Goal: Navigation & Orientation: Find specific page/section

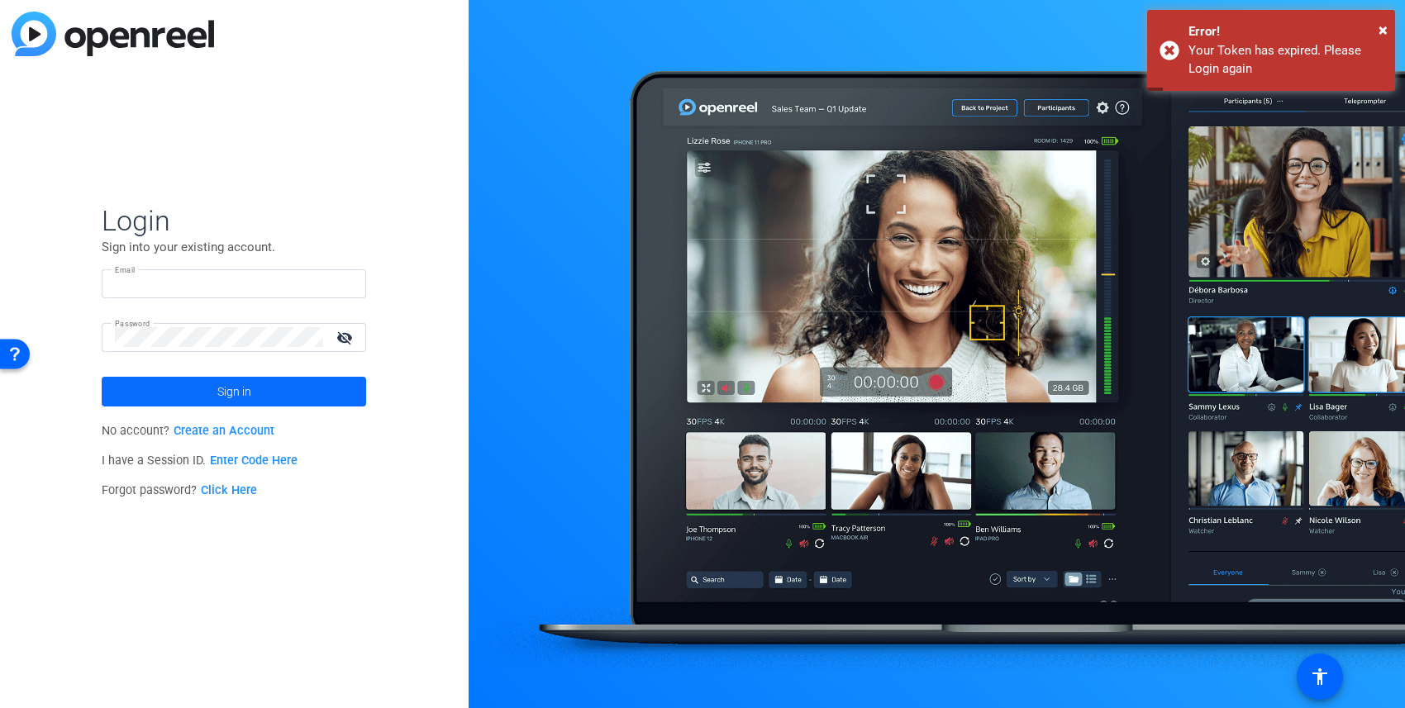
type input "travis.frady@hcahealthcare.com"
click at [216, 396] on span at bounding box center [234, 392] width 265 height 40
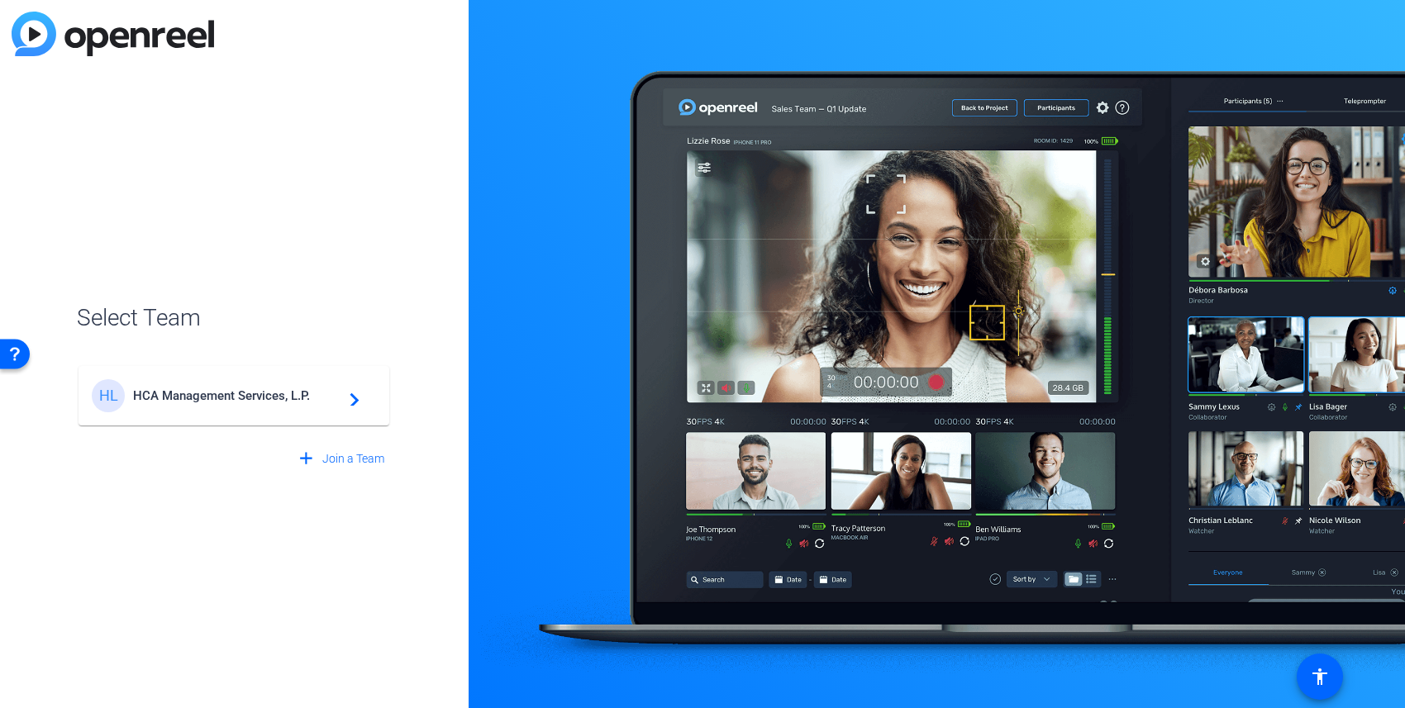
click at [205, 395] on span "HCA Management Services, L.P." at bounding box center [236, 396] width 207 height 15
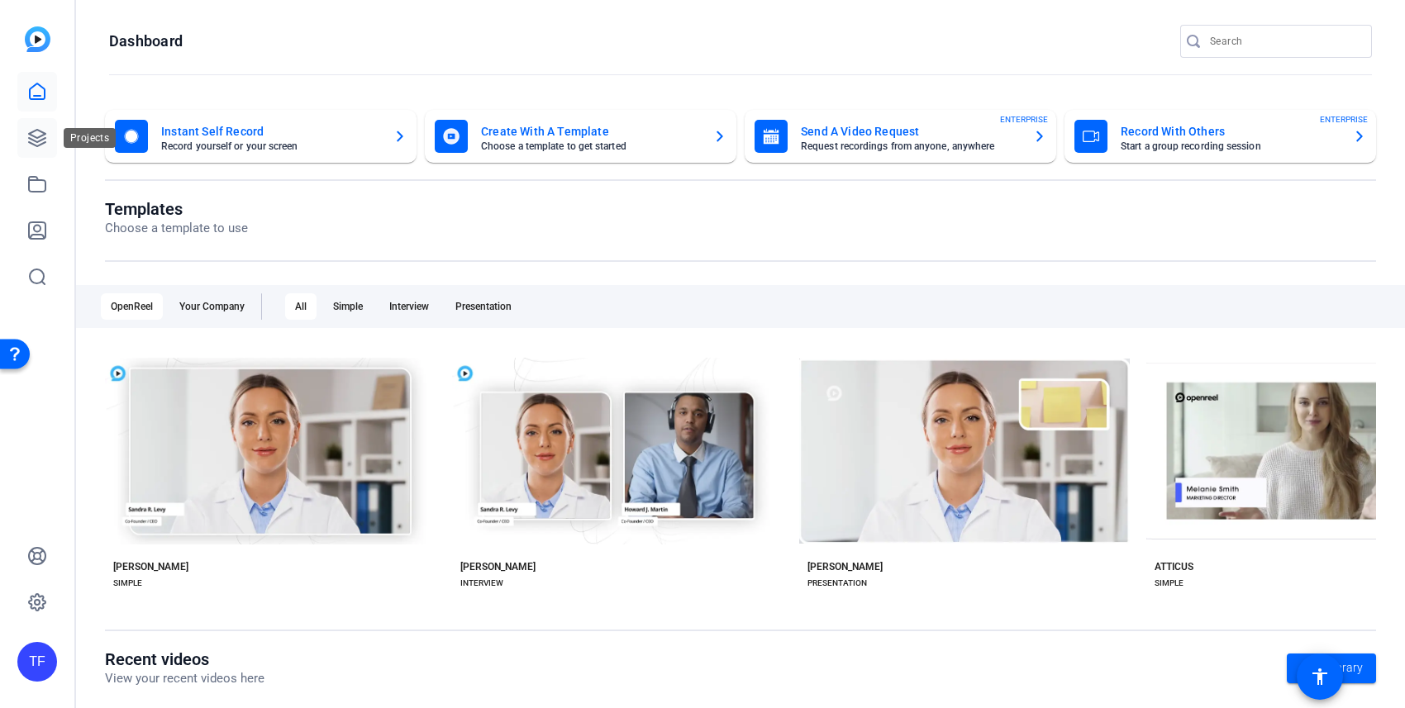
click at [36, 141] on icon at bounding box center [37, 138] width 17 height 17
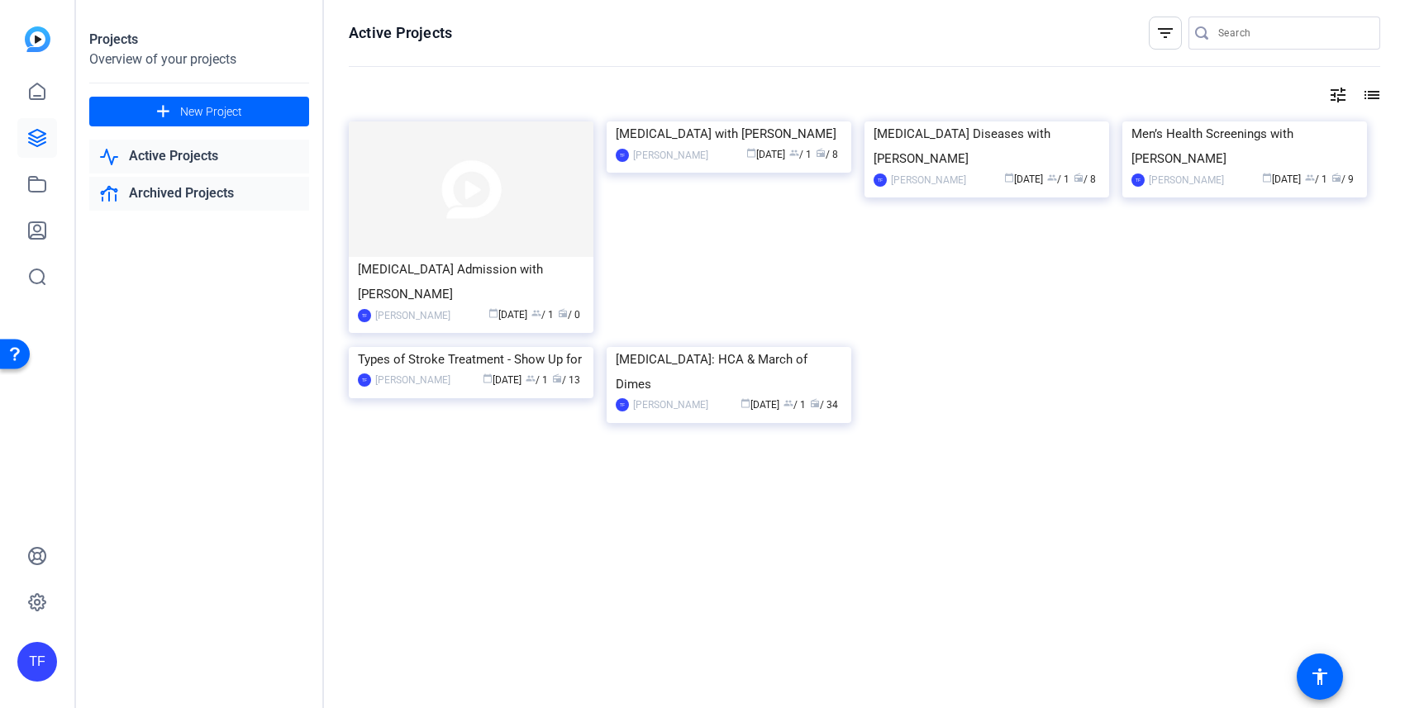
click at [200, 196] on link "Archived Projects" at bounding box center [199, 194] width 220 height 34
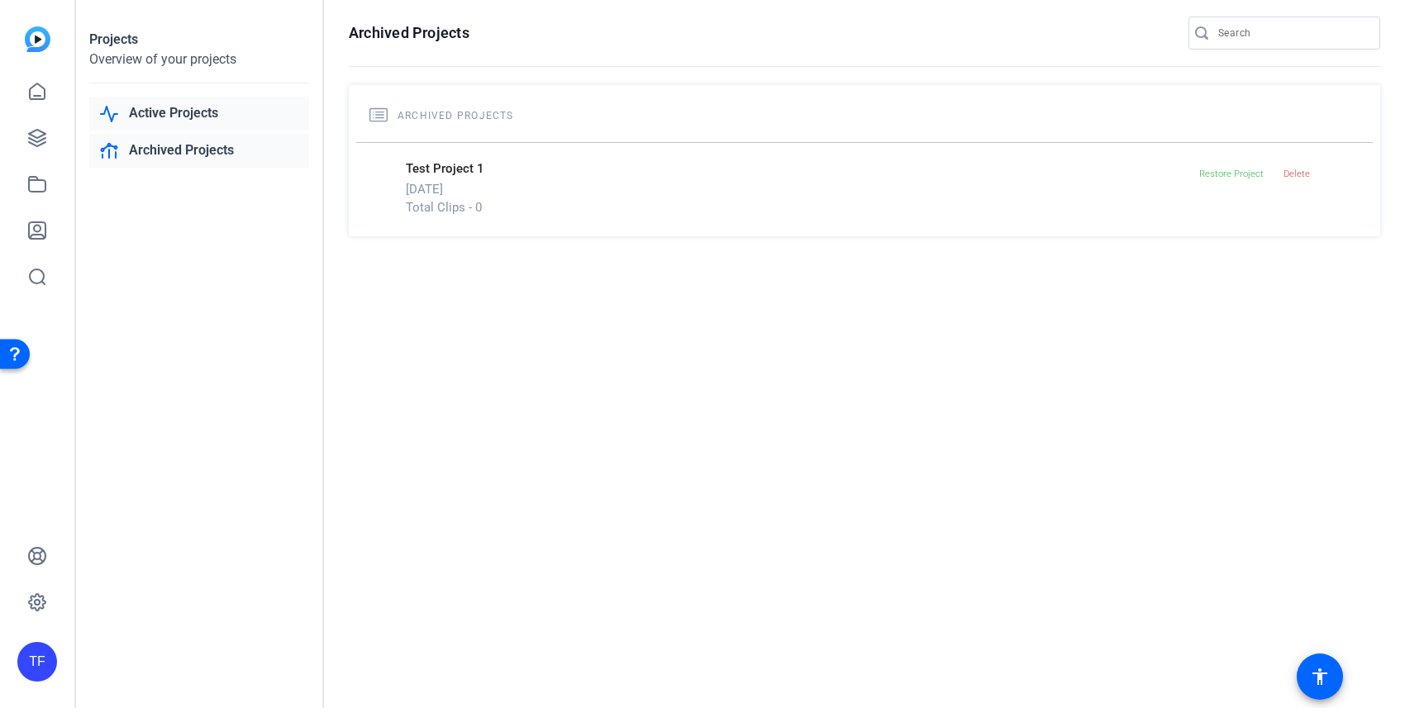
click at [207, 113] on link "Active Projects" at bounding box center [199, 114] width 220 height 34
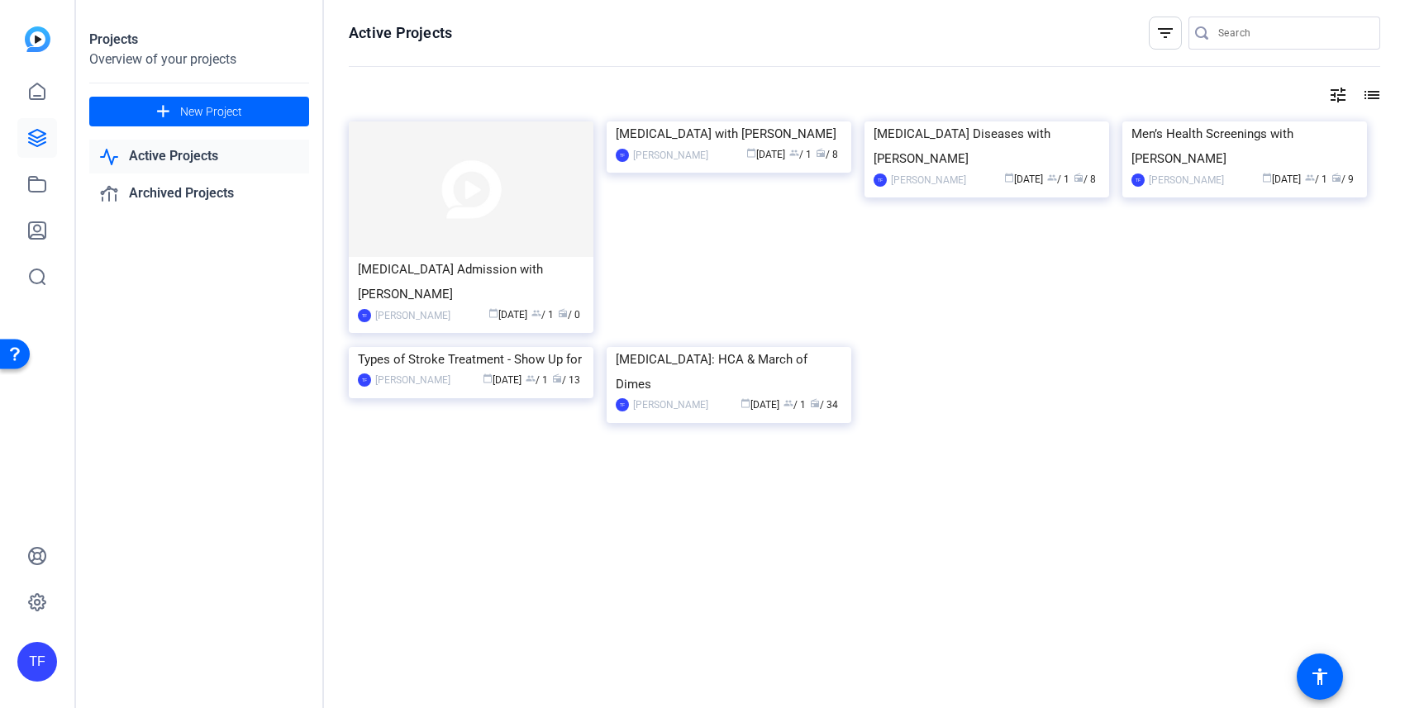
drag, startPoint x: 1165, startPoint y: 460, endPoint x: 1131, endPoint y: 442, distance: 38.5
click at [1165, 460] on div "NICU Admission with Dr. Erik Thingvoll TF Travis Frady calendar_today Aug 26 gr…" at bounding box center [865, 291] width 1032 height 338
click at [1023, 431] on div "NICU Admission with Dr. Erik Thingvoll TF Travis Frady calendar_today Aug 26 gr…" at bounding box center [865, 291] width 1032 height 338
click at [39, 92] on icon at bounding box center [37, 92] width 20 height 20
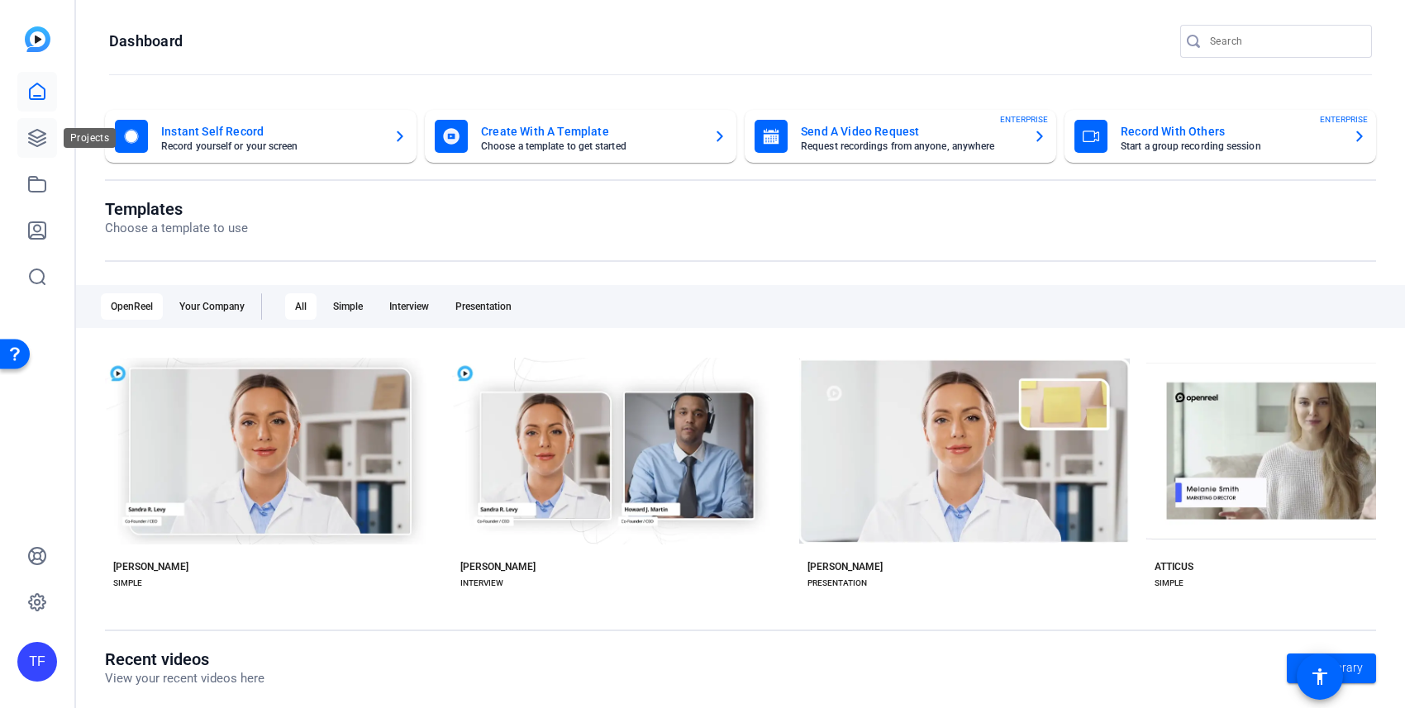
click at [35, 135] on icon at bounding box center [37, 138] width 20 height 20
